Goal: Find contact information

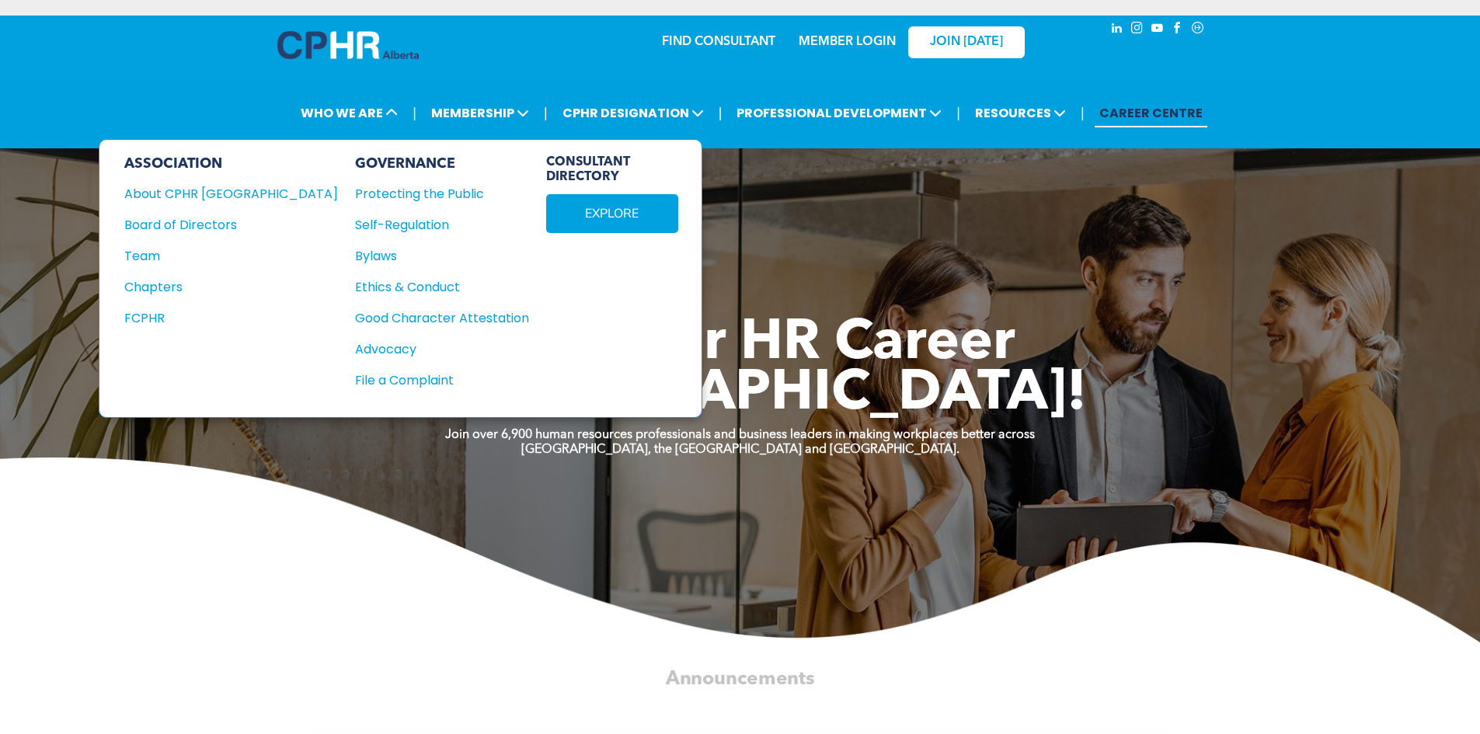
click at [178, 249] on div "Team" at bounding box center [220, 255] width 193 height 19
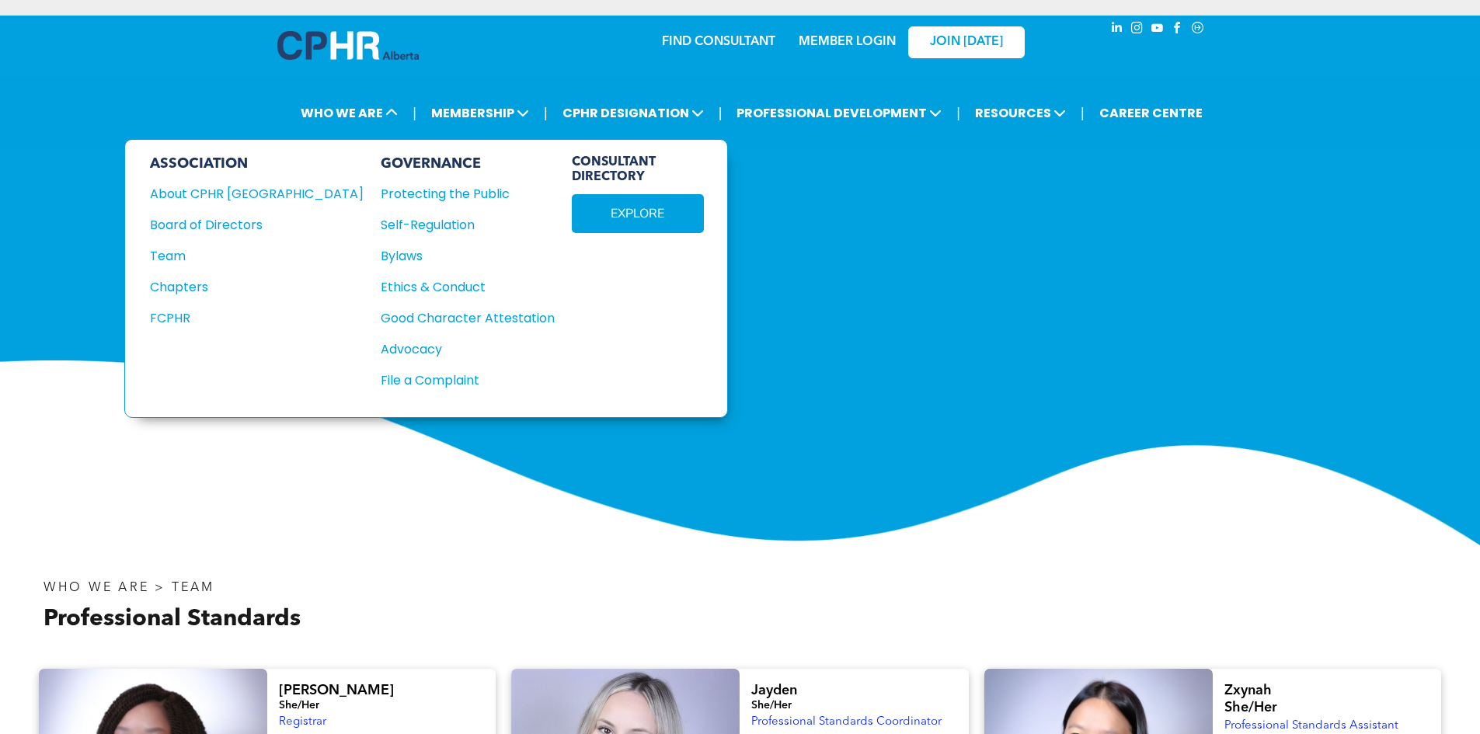
click at [231, 211] on div "ASSOCIATION About CPHR Alberta Board of Directors Team Chapters FCPHR" at bounding box center [257, 278] width 214 height 246
click at [228, 224] on div "Board of Directors" at bounding box center [246, 224] width 193 height 19
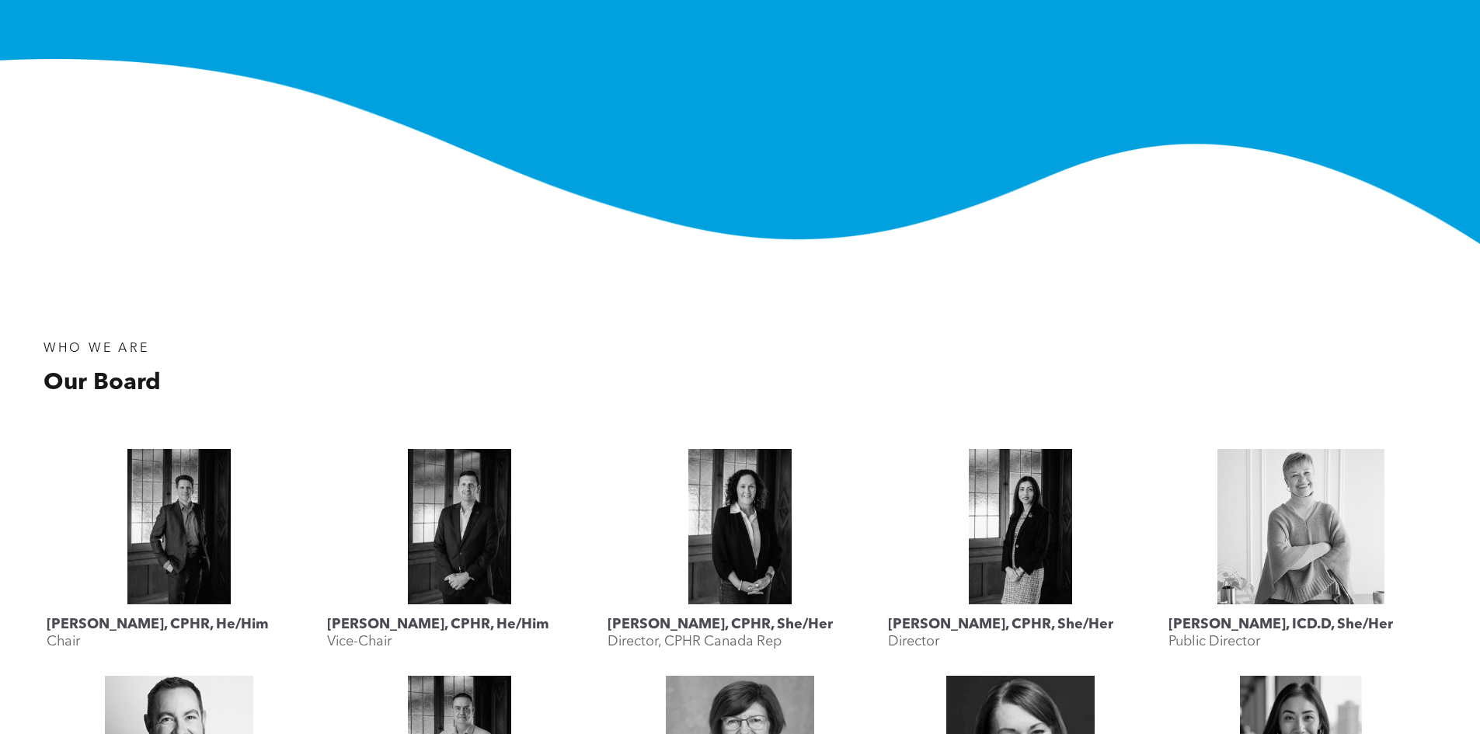
scroll to position [388, 0]
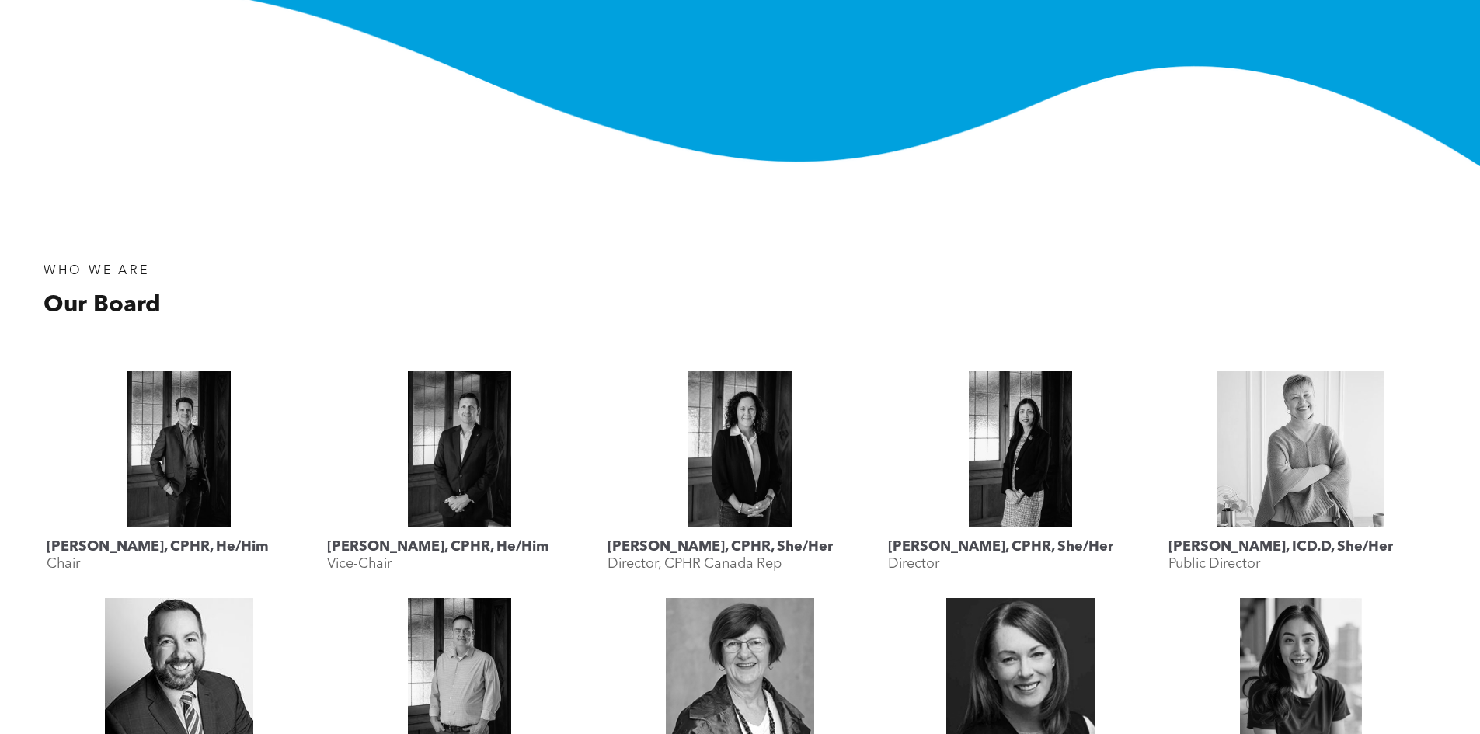
click at [1018, 549] on h3 "[PERSON_NAME], CPHR, She/Her" at bounding box center [1000, 546] width 225 height 17
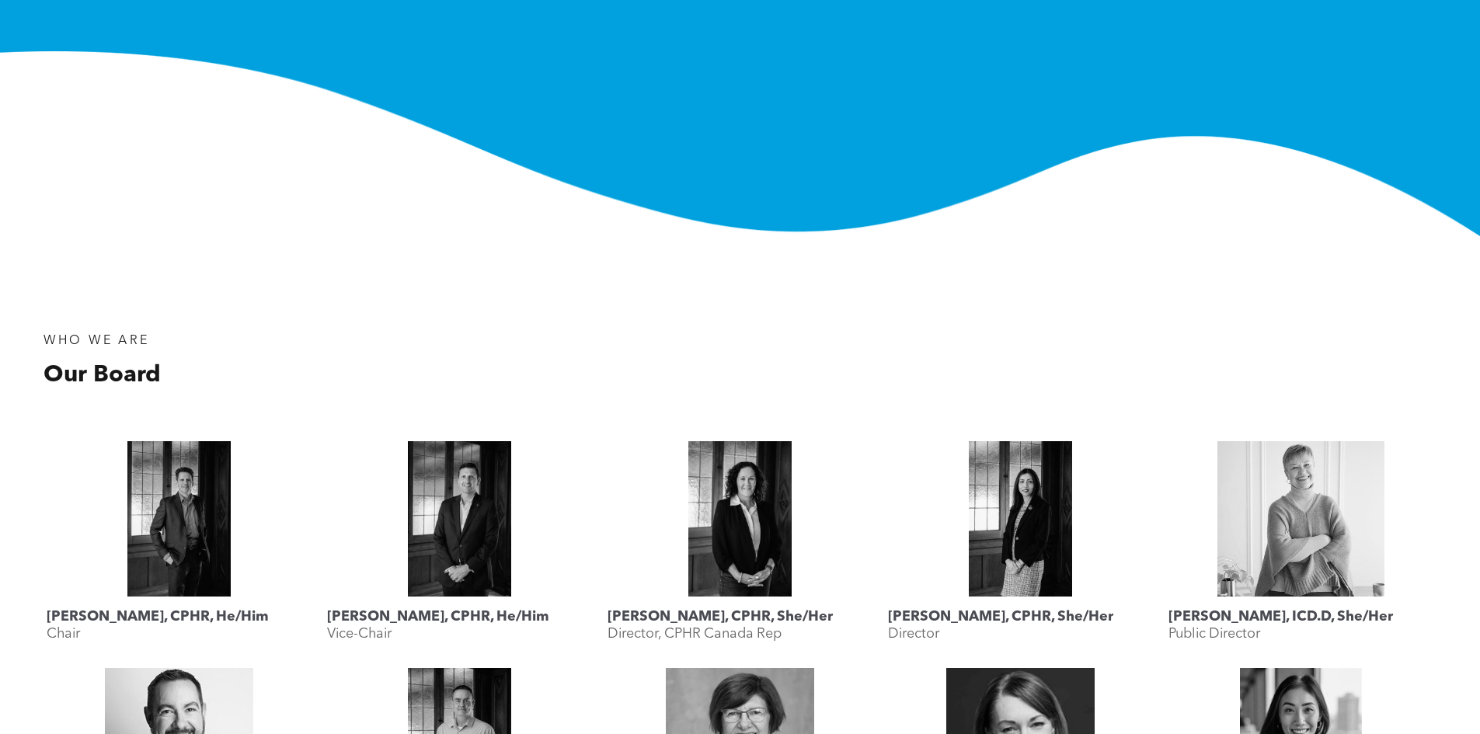
scroll to position [311, 0]
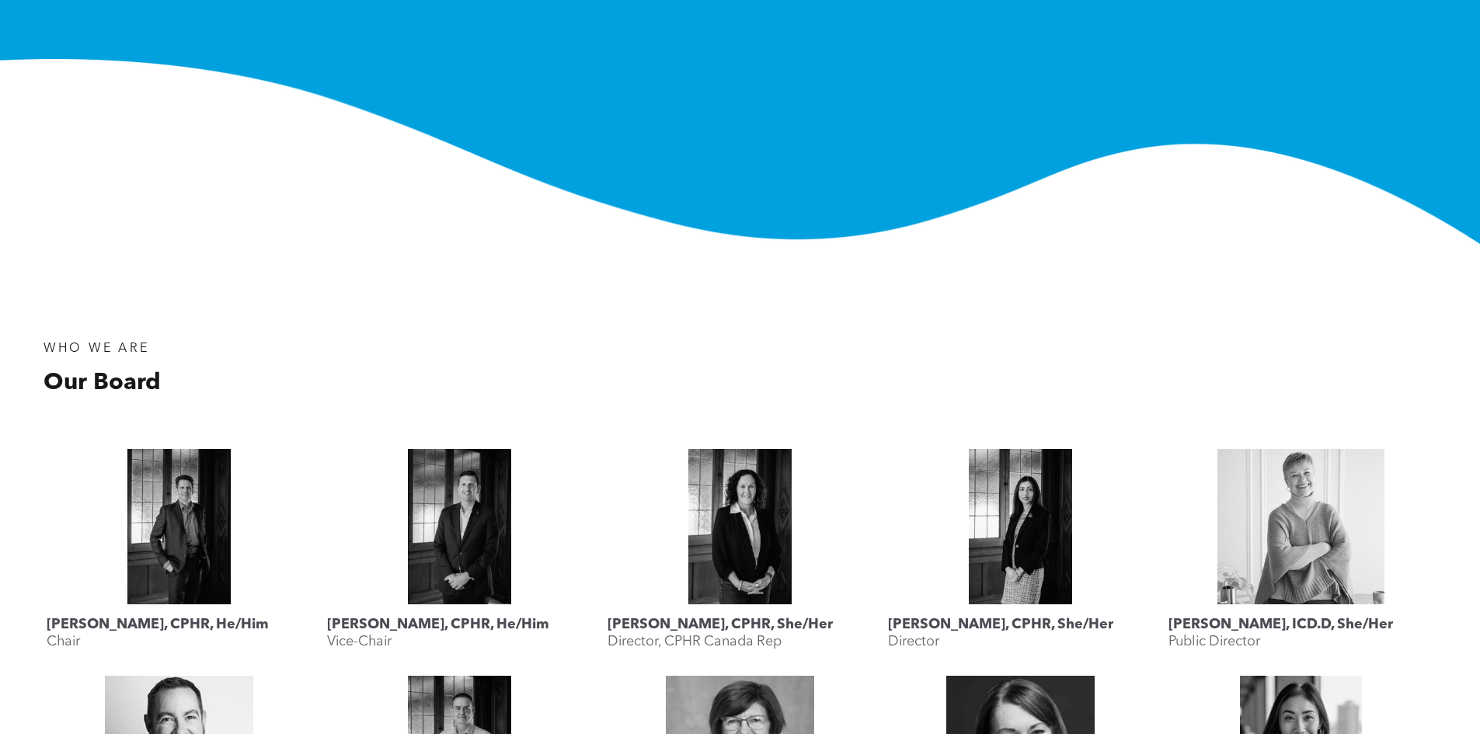
click at [1028, 478] on link "Mahyar Alinejad, CPHR, She/Her" at bounding box center [1020, 526] width 265 height 155
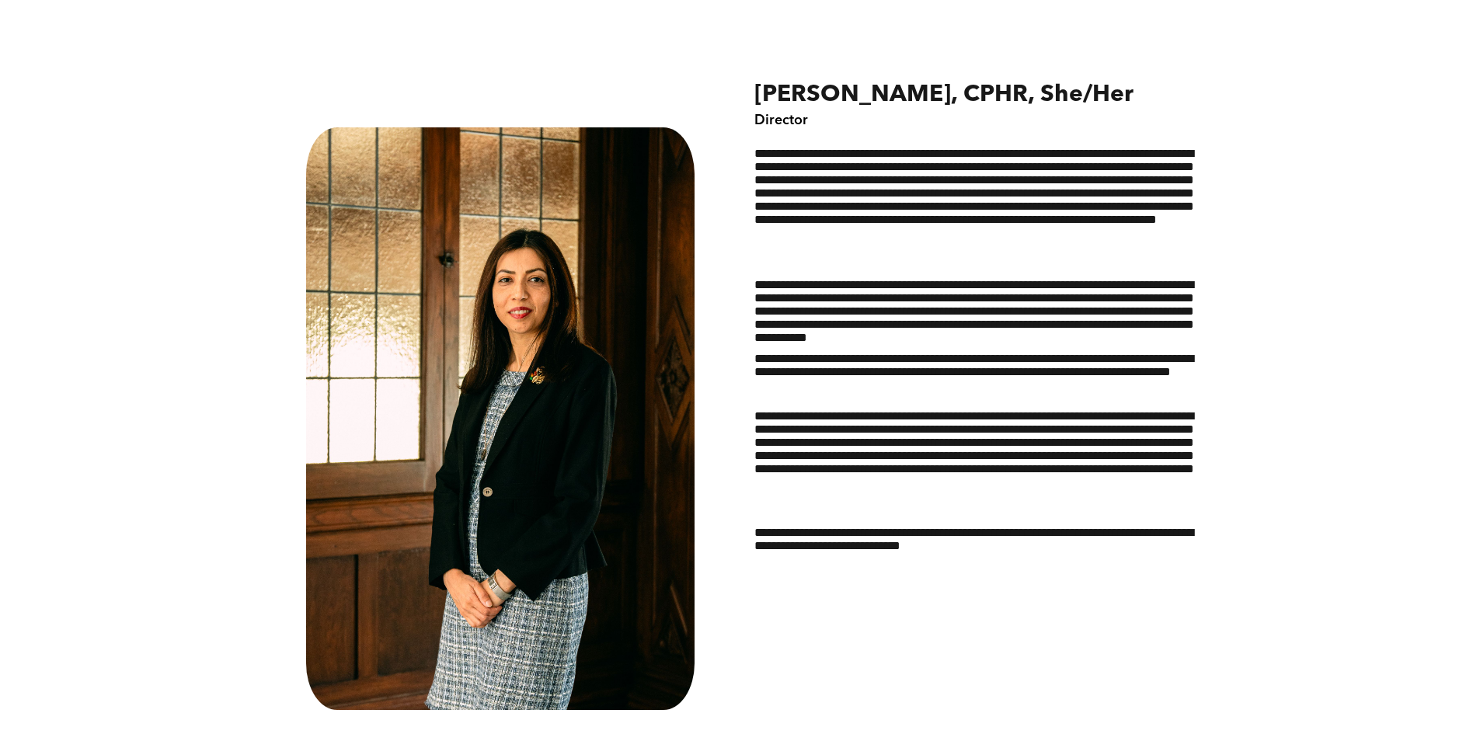
scroll to position [777, 0]
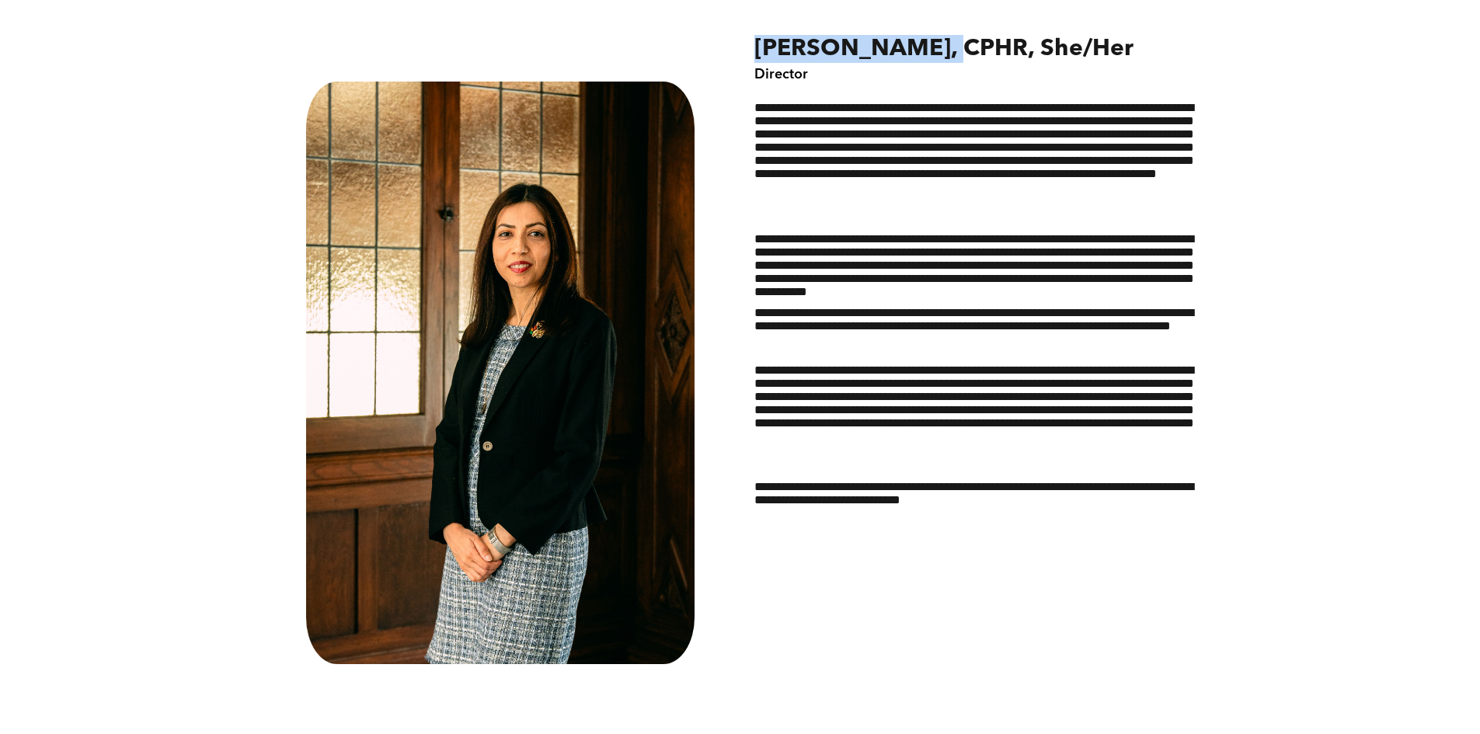
drag, startPoint x: 939, startPoint y: 52, endPoint x: 760, endPoint y: 47, distance: 178.7
click at [760, 47] on span "[PERSON_NAME], CPHR, She/Her" at bounding box center [943, 48] width 379 height 23
copy span "[PERSON_NAME]"
